Goal: Information Seeking & Learning: Learn about a topic

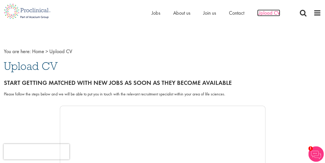
click at [269, 11] on span "Upload CV" at bounding box center [269, 13] width 23 height 7
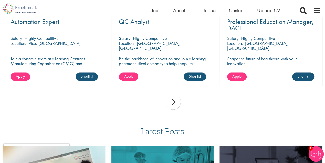
scroll to position [379, 0]
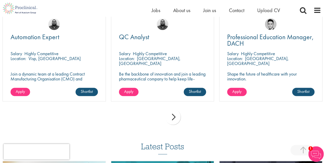
click at [171, 116] on div "next" at bounding box center [172, 116] width 15 height 15
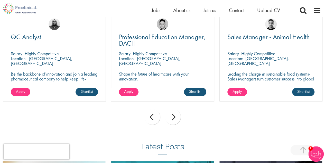
click at [171, 116] on div "next" at bounding box center [172, 116] width 15 height 15
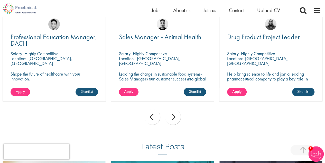
click at [171, 116] on div "next" at bounding box center [172, 116] width 15 height 15
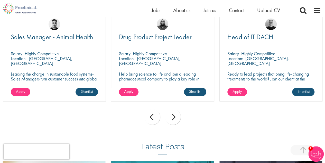
click at [171, 116] on div "next" at bounding box center [172, 116] width 15 height 15
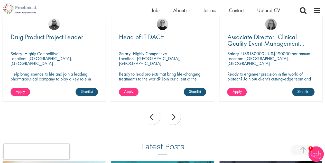
click at [171, 116] on div "next" at bounding box center [172, 116] width 15 height 15
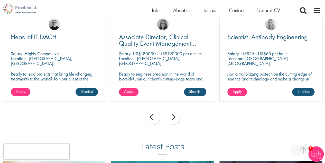
click at [171, 116] on div "next" at bounding box center [172, 116] width 15 height 15
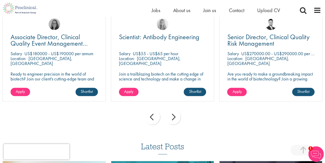
click at [171, 116] on div "next" at bounding box center [172, 116] width 15 height 15
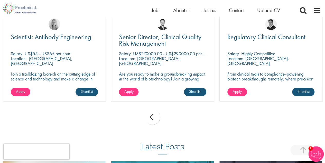
click at [171, 116] on div "prev next" at bounding box center [162, 117] width 325 height 22
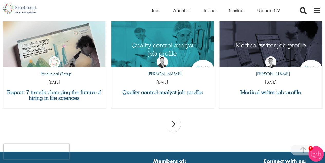
scroll to position [525, 0]
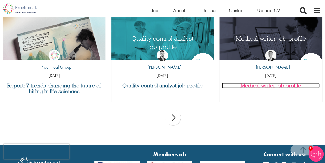
click at [285, 87] on h3 "Medical writer job profile" at bounding box center [271, 86] width 98 height 6
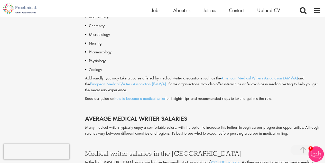
scroll to position [615, 0]
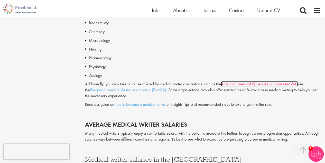
click at [276, 85] on link "American Medical Writers Association (AMWA)" at bounding box center [259, 83] width 77 height 5
